Goal: Ask a question

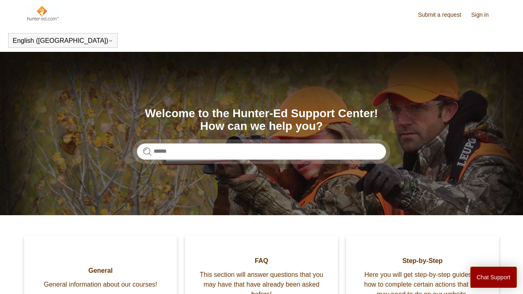
click at [442, 14] on link "Submit a request" at bounding box center [444, 15] width 52 height 9
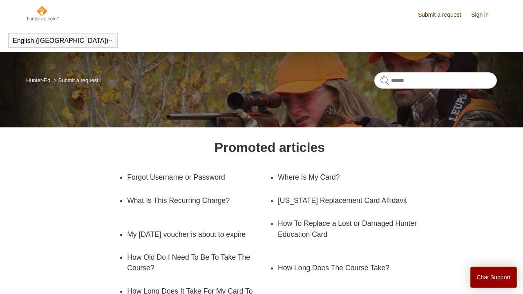
click at [496, 281] on button "Chat Support" at bounding box center [494, 277] width 47 height 21
click at [439, 14] on link "Submit a request" at bounding box center [444, 15] width 52 height 9
click at [437, 15] on link "Submit a request" at bounding box center [444, 15] width 52 height 9
click at [441, 16] on link "Submit a request" at bounding box center [444, 15] width 52 height 9
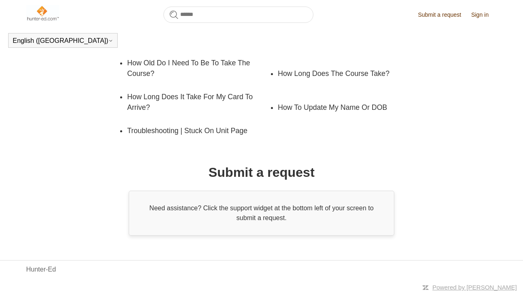
click at [449, 16] on link "Submit a request" at bounding box center [444, 15] width 52 height 9
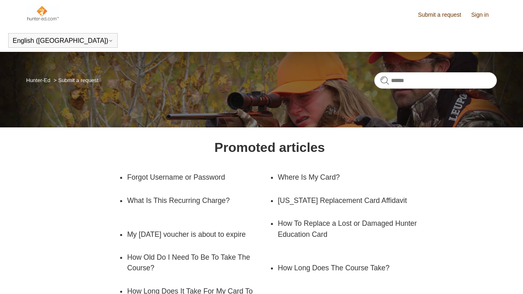
click at [440, 14] on link "Submit a request" at bounding box center [444, 15] width 52 height 9
click at [441, 15] on link "Submit a request" at bounding box center [444, 15] width 52 height 9
